Goal: Use online tool/utility

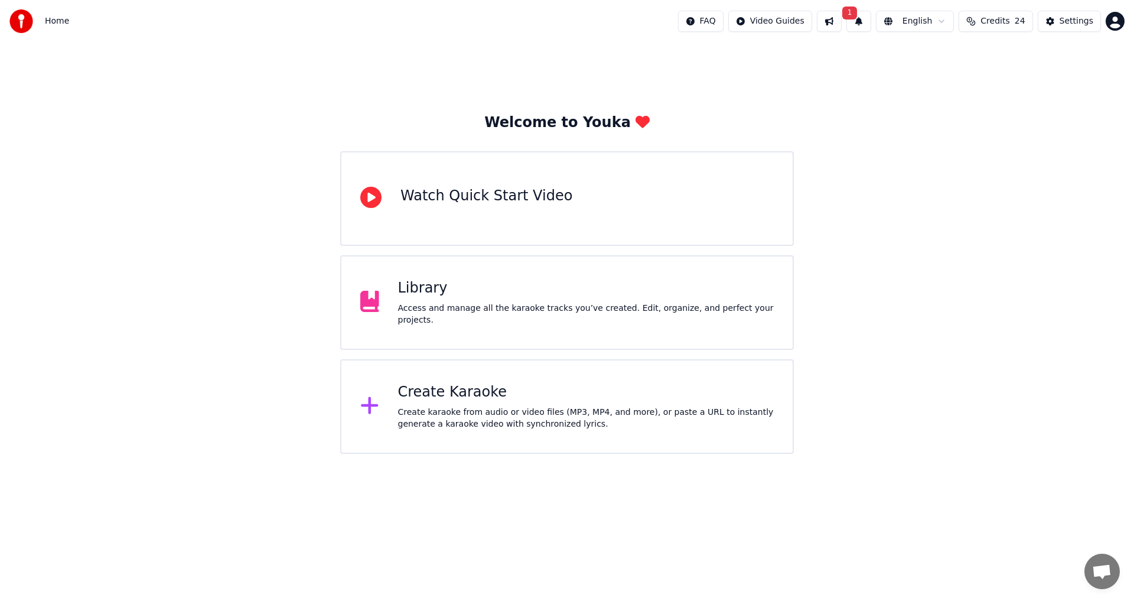
click at [868, 21] on button "1" at bounding box center [858, 21] width 25 height 21
click at [963, 61] on button "Update" at bounding box center [953, 58] width 50 height 21
click at [995, 21] on span "Credits" at bounding box center [994, 21] width 29 height 12
click at [987, 132] on button "Refresh" at bounding box center [1001, 142] width 61 height 21
click at [1050, 61] on th "Expiration (days)" at bounding box center [1045, 56] width 80 height 24
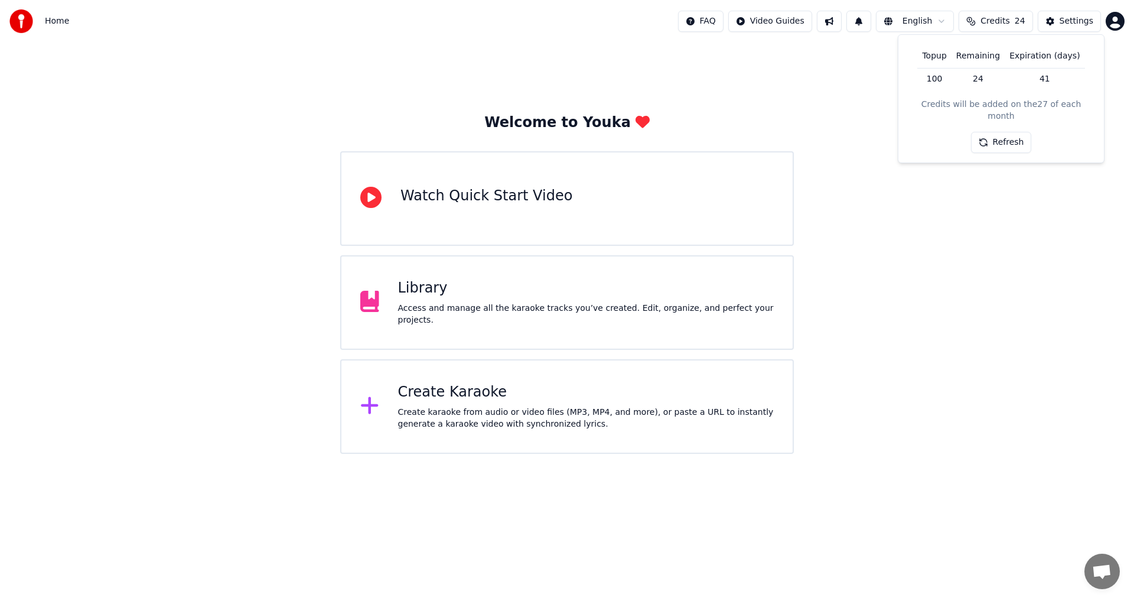
click at [1041, 82] on td "41" at bounding box center [1045, 78] width 80 height 21
click at [879, 84] on div "Welcome to Youka Watch Quick Start Video Library Access and manage all the kara…" at bounding box center [567, 248] width 1134 height 411
click at [467, 401] on div "Create Karaoke" at bounding box center [586, 392] width 376 height 19
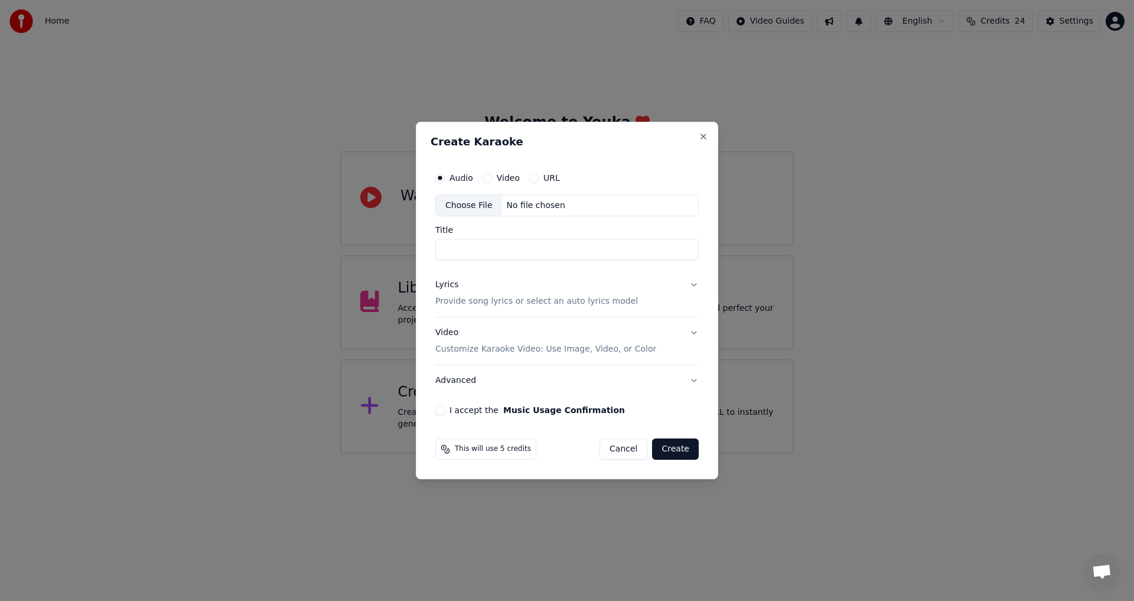
click at [467, 195] on div "Choose File" at bounding box center [469, 205] width 66 height 21
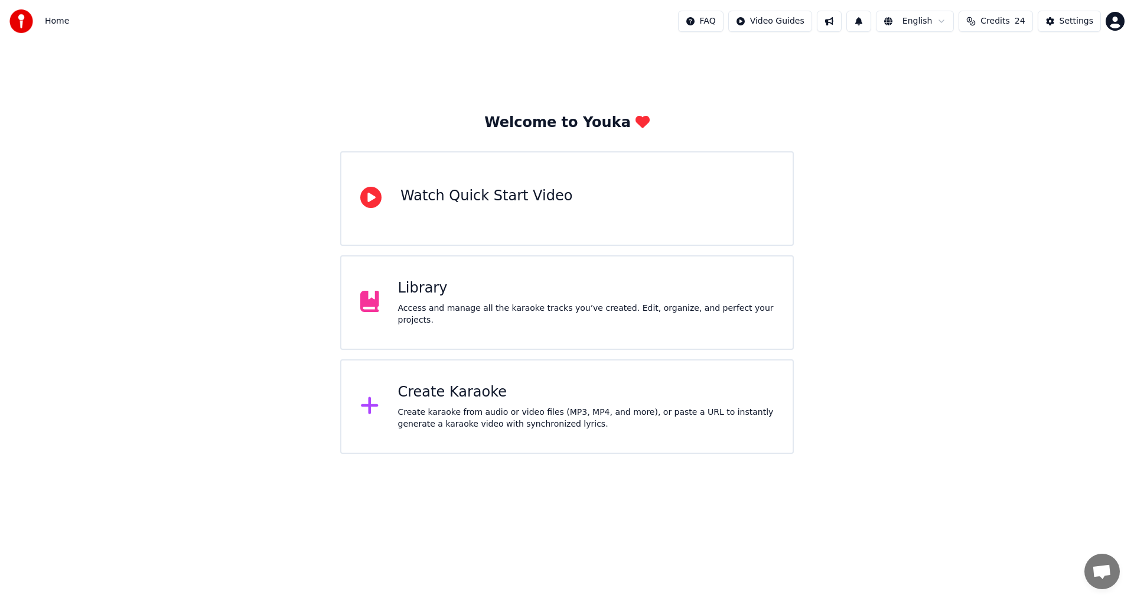
click at [481, 383] on div "Create Karaoke" at bounding box center [586, 392] width 376 height 19
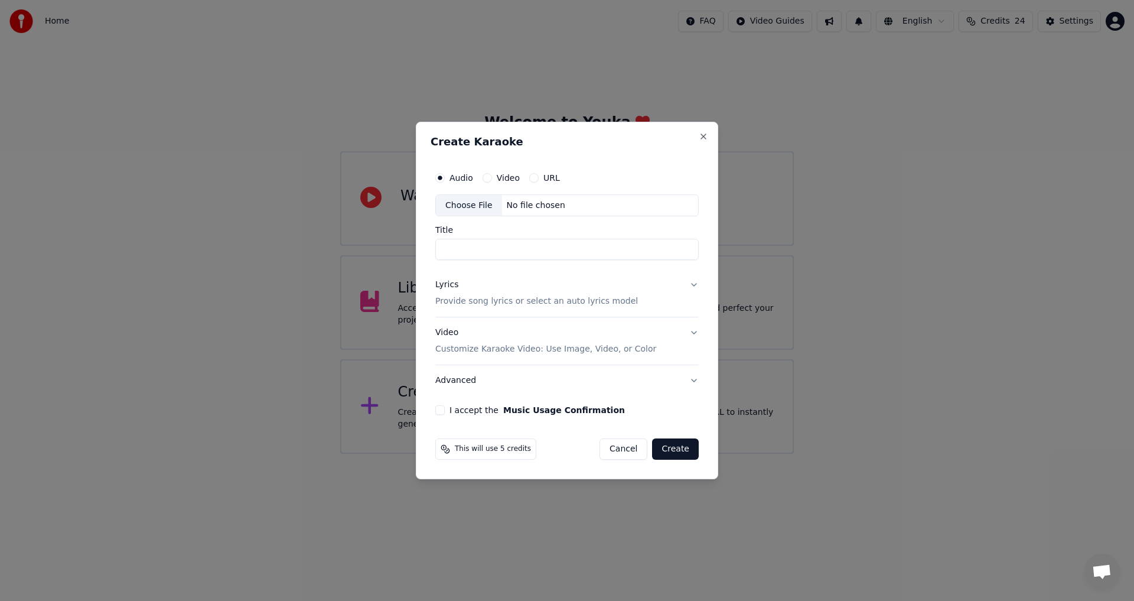
click at [457, 211] on div "Choose File" at bounding box center [469, 205] width 66 height 21
click at [708, 132] on button "Close" at bounding box center [703, 136] width 9 height 9
